Goal: Transaction & Acquisition: Download file/media

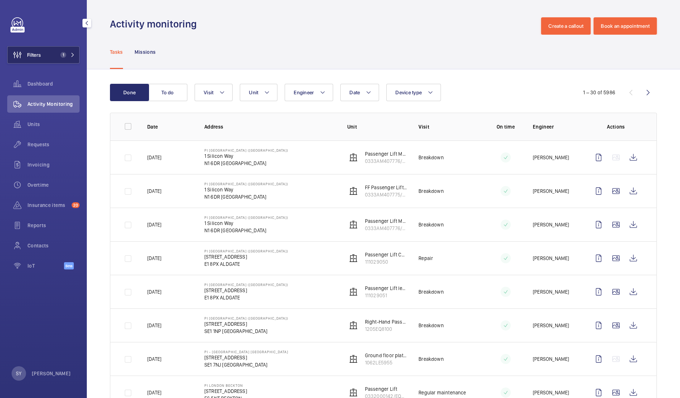
click at [51, 57] on button "Filters 1" at bounding box center [43, 54] width 72 height 17
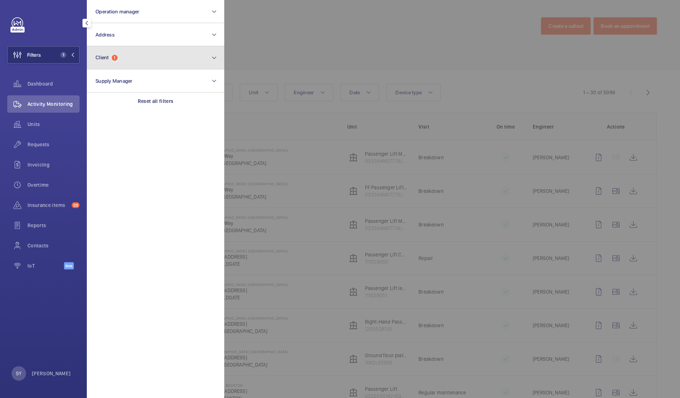
click at [125, 62] on button "Client 1" at bounding box center [155, 57] width 137 height 23
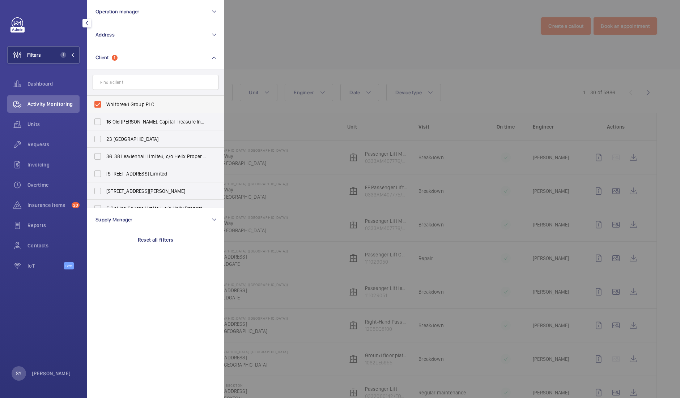
click at [137, 104] on span "Whitbread Group PLC" at bounding box center [155, 104] width 99 height 7
click at [105, 104] on input "Whitbread Group PLC" at bounding box center [97, 104] width 14 height 14
checkbox input "false"
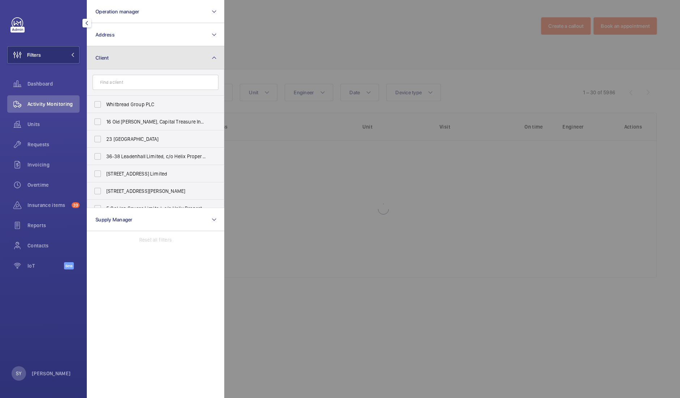
click at [136, 47] on button "Client" at bounding box center [155, 57] width 137 height 23
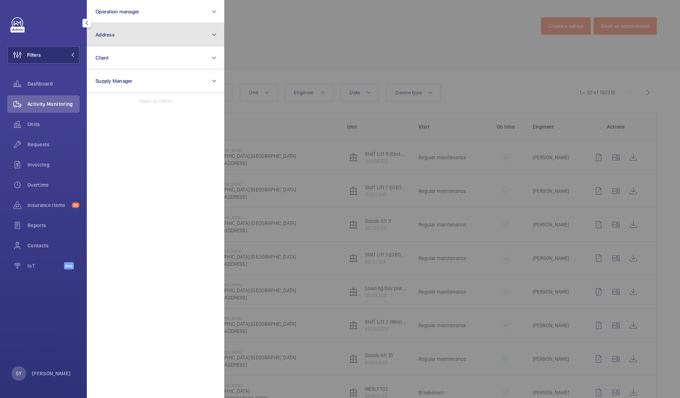
click at [123, 26] on button "Address" at bounding box center [155, 34] width 137 height 23
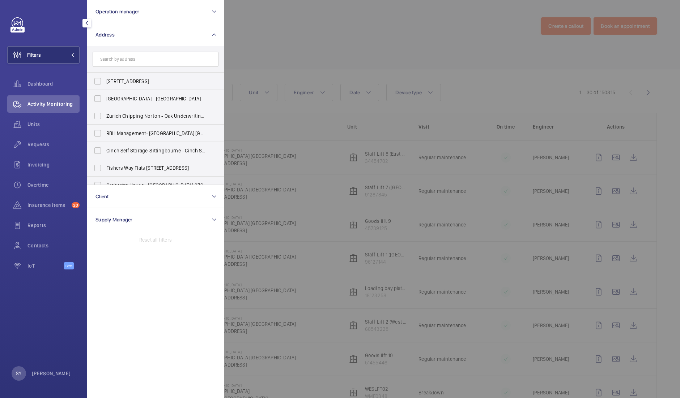
click at [141, 57] on input "text" at bounding box center [156, 59] width 126 height 15
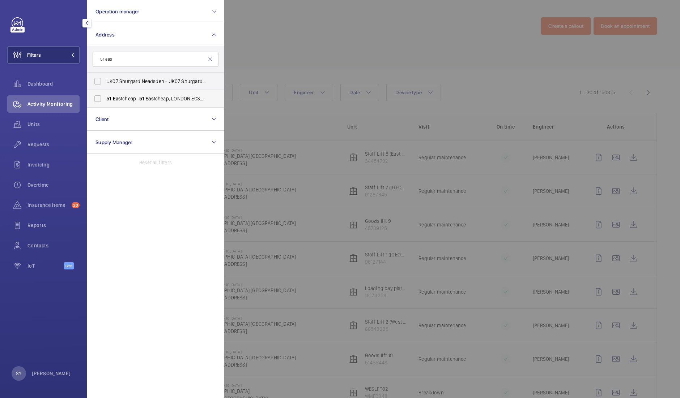
type input "51 eas"
click at [159, 102] on span "51 Eas tcheap - 51 Eas tcheap, [GEOGRAPHIC_DATA] 1DT" at bounding box center [155, 98] width 99 height 7
click at [105, 102] on input "51 Eas tcheap - 51 Eas tcheap, [GEOGRAPHIC_DATA] 1DT" at bounding box center [97, 98] width 14 height 14
checkbox input "true"
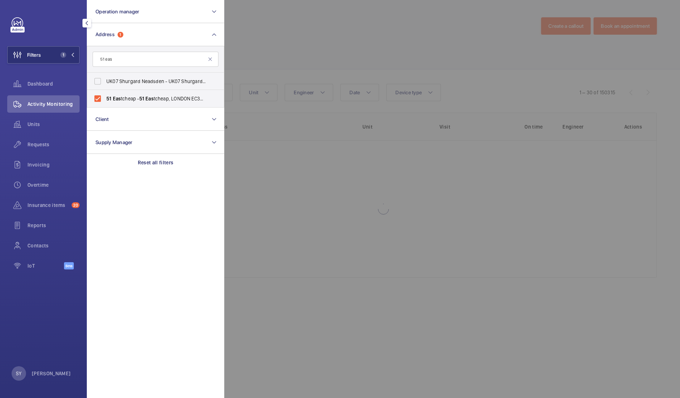
click at [284, 49] on div at bounding box center [564, 199] width 680 height 398
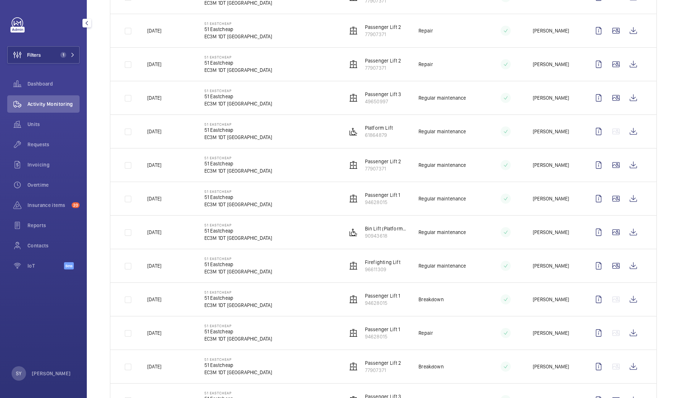
scroll to position [227, 0]
click at [627, 97] on wm-front-icon-button at bounding box center [632, 98] width 17 height 17
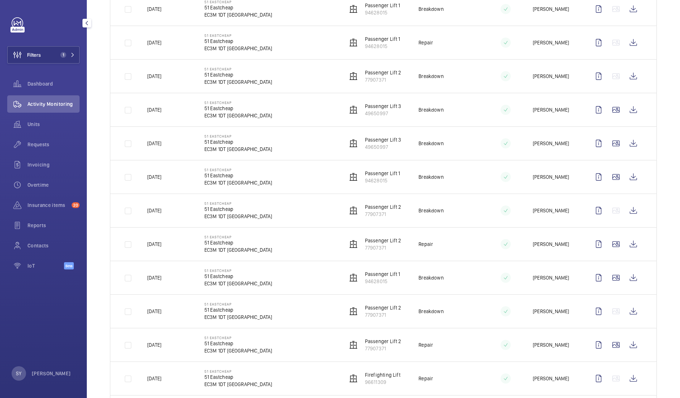
scroll to position [763, 0]
